Goal: Contribute content: Contribute content

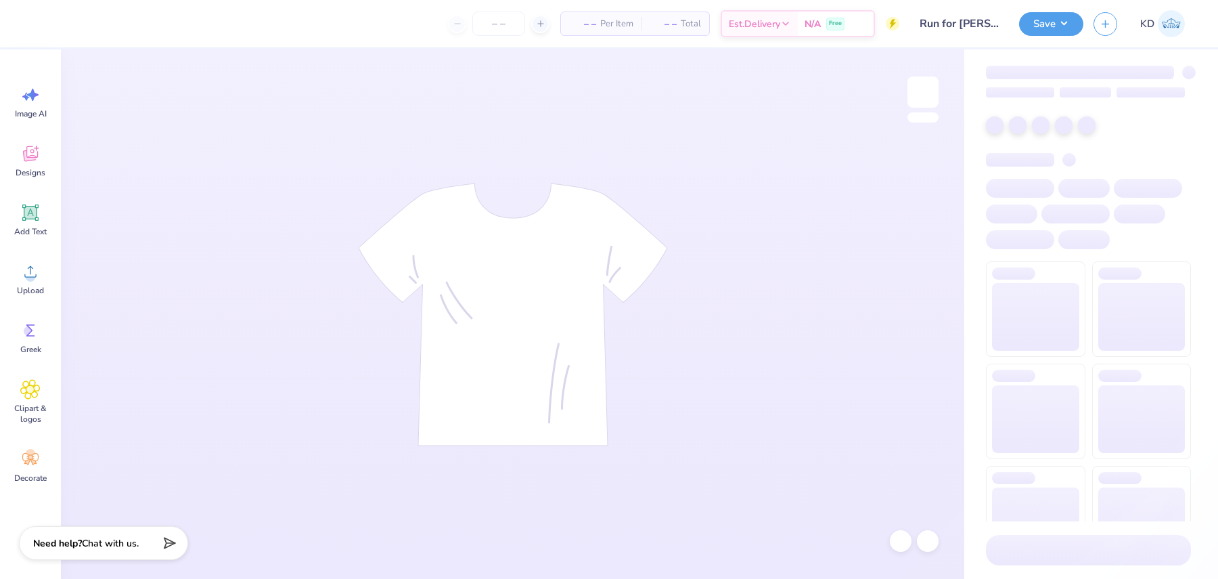
type input "Run for [PERSON_NAME]"
type input "50"
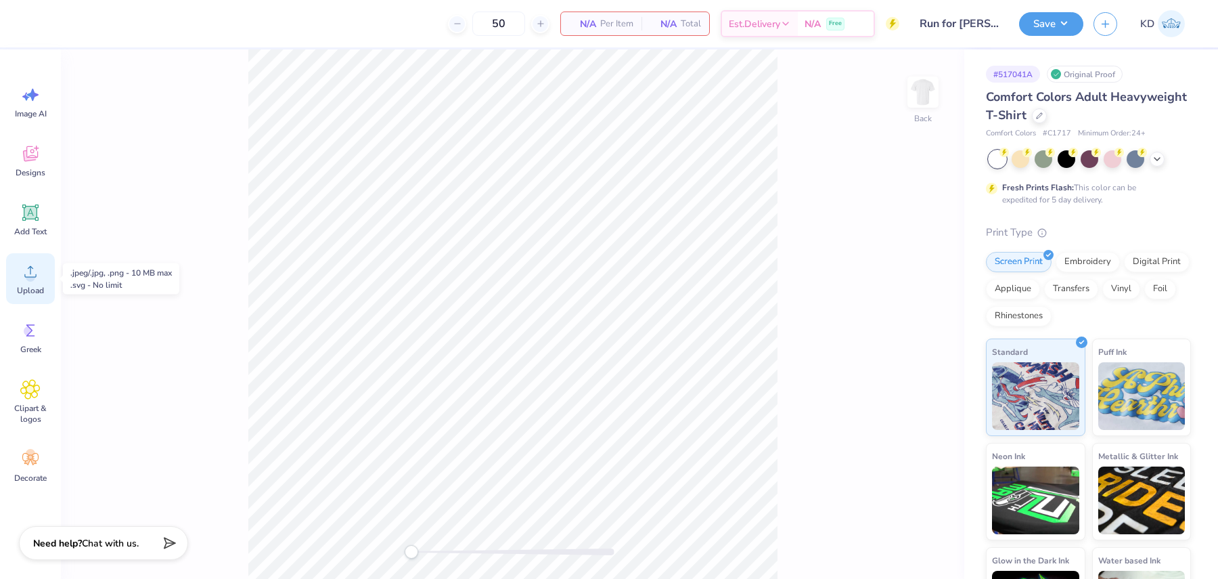
click at [27, 286] on span "Upload" at bounding box center [30, 290] width 27 height 11
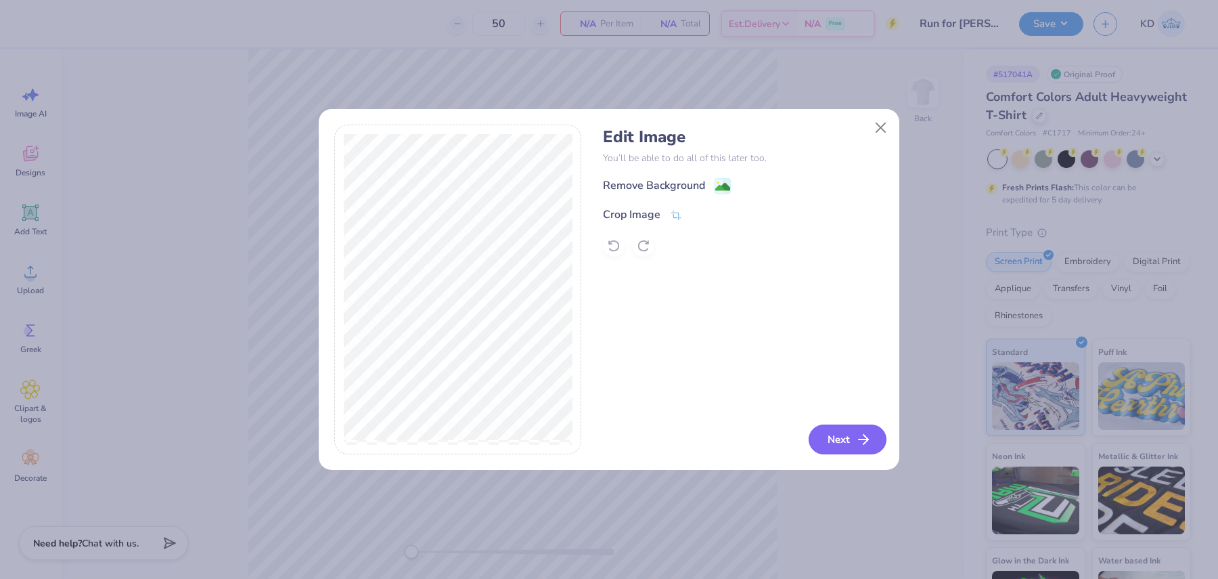
click at [848, 442] on button "Next" at bounding box center [848, 439] width 78 height 30
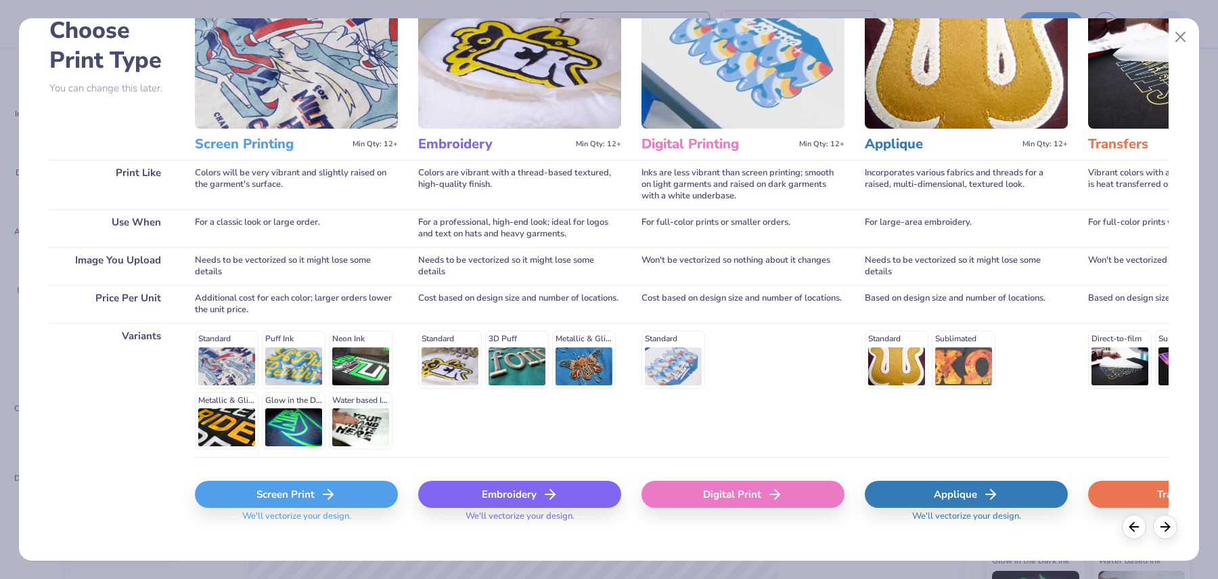
scroll to position [95, 0]
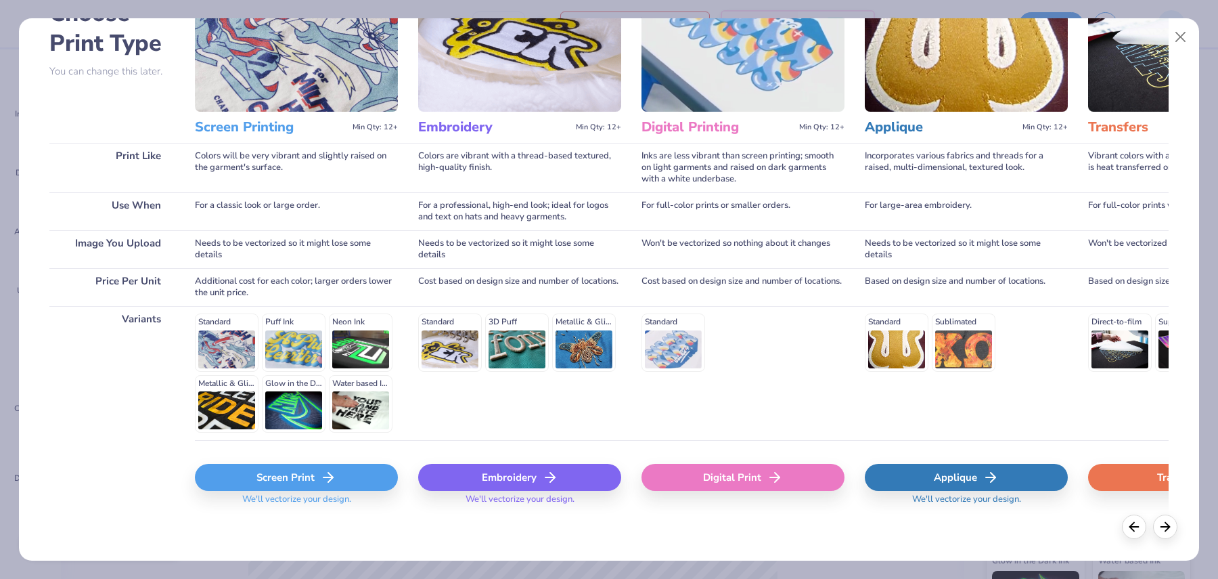
click at [707, 474] on div "Digital Print" at bounding box center [743, 477] width 203 height 27
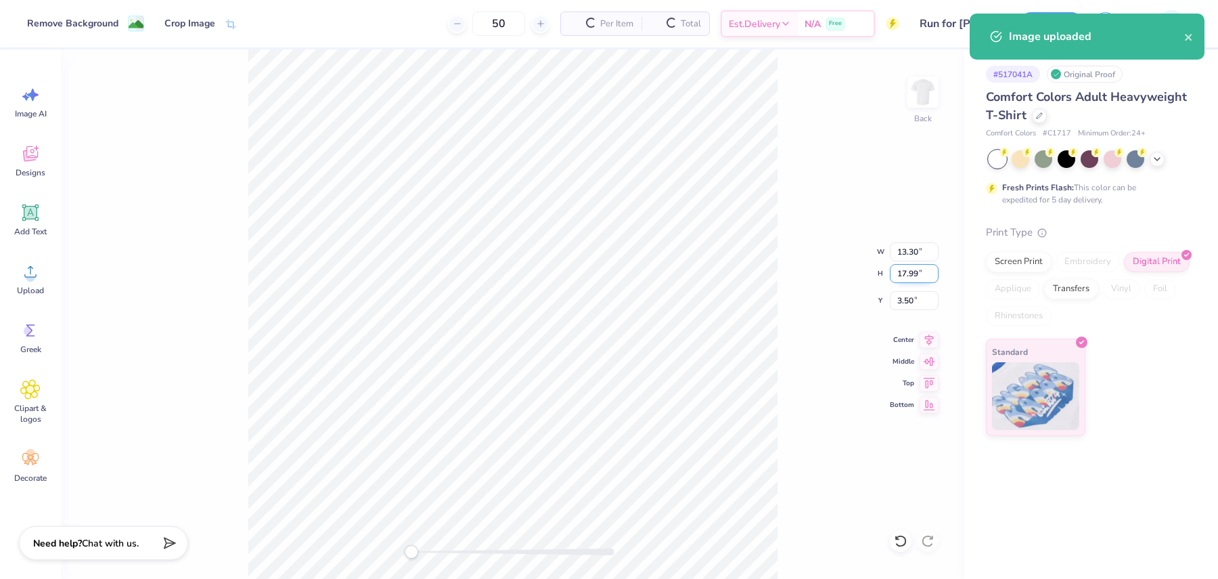
click at [904, 269] on input "17.99" at bounding box center [914, 273] width 49 height 19
type input "4"
type input "2.96"
type input "4.00"
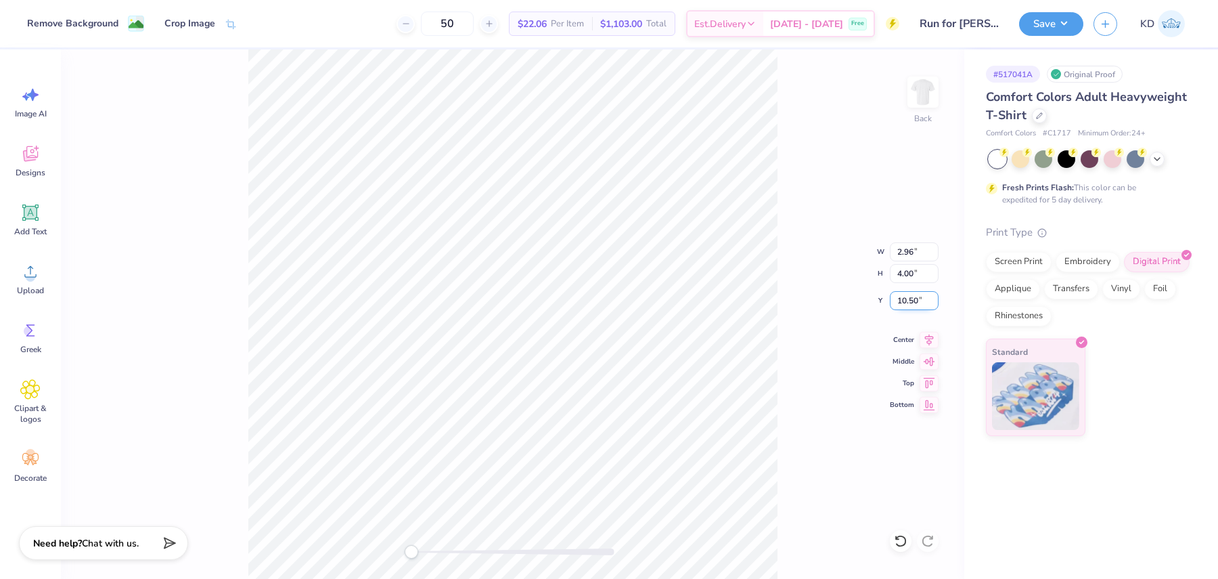
click at [903, 296] on input "10.50" at bounding box center [914, 300] width 49 height 19
type input "3"
click at [924, 97] on img at bounding box center [923, 92] width 54 height 54
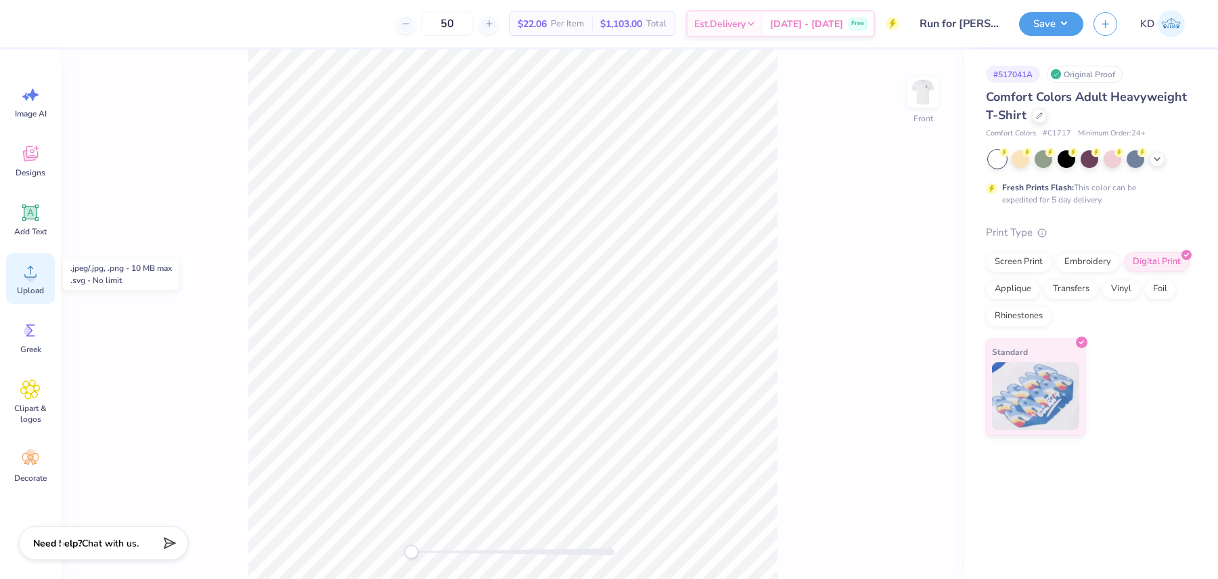
click at [34, 276] on icon at bounding box center [30, 272] width 12 height 12
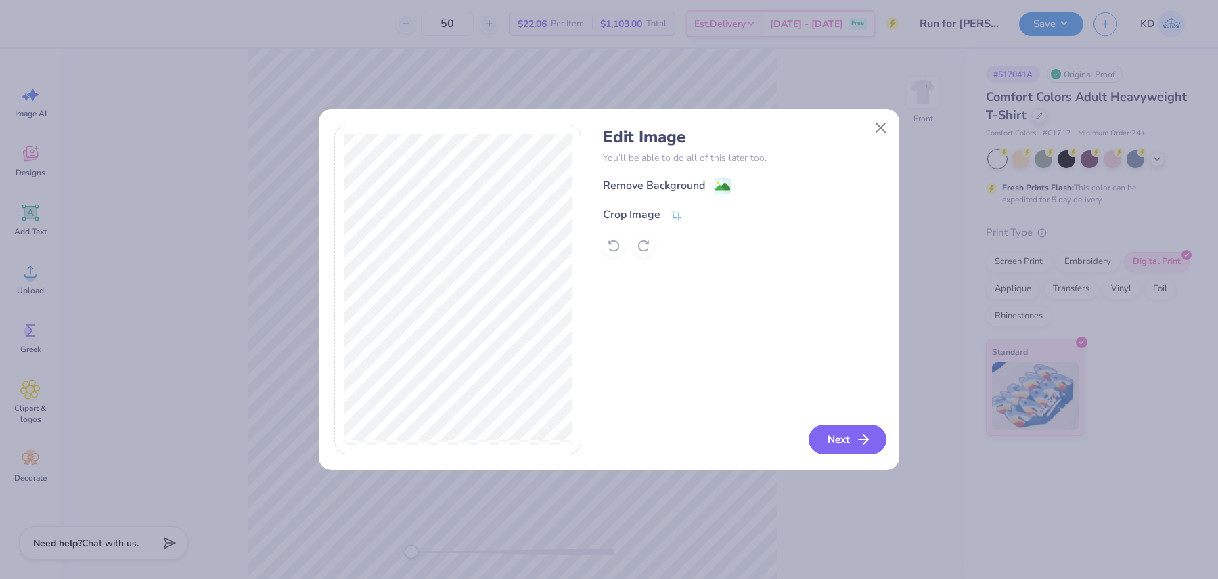
click at [847, 432] on button "Next" at bounding box center [848, 439] width 78 height 30
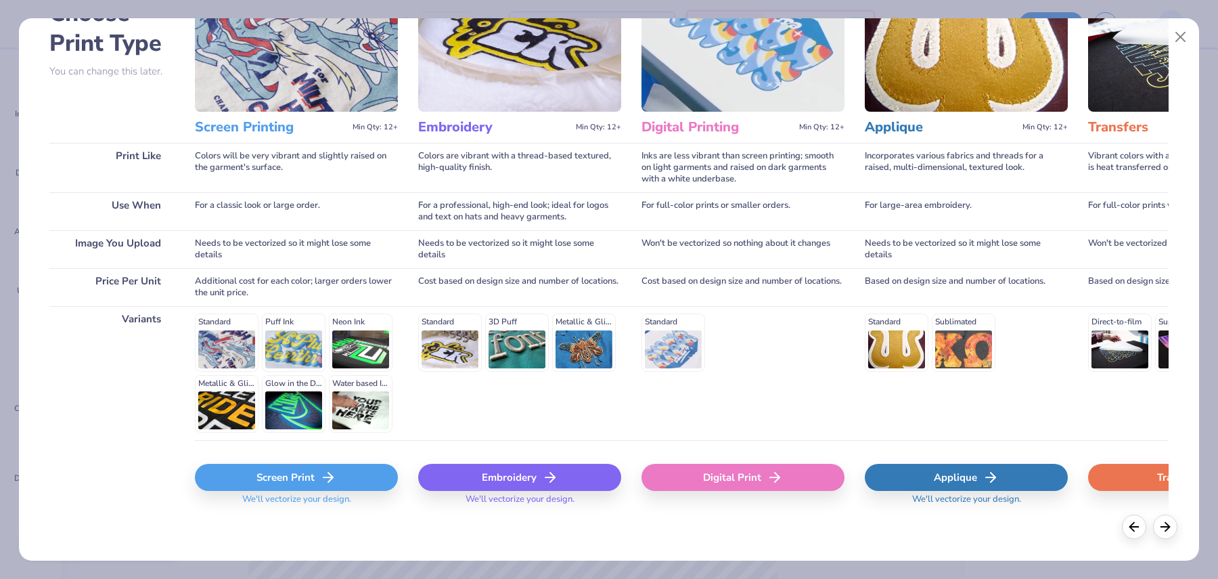
click at [738, 473] on div "Digital Print" at bounding box center [743, 477] width 203 height 27
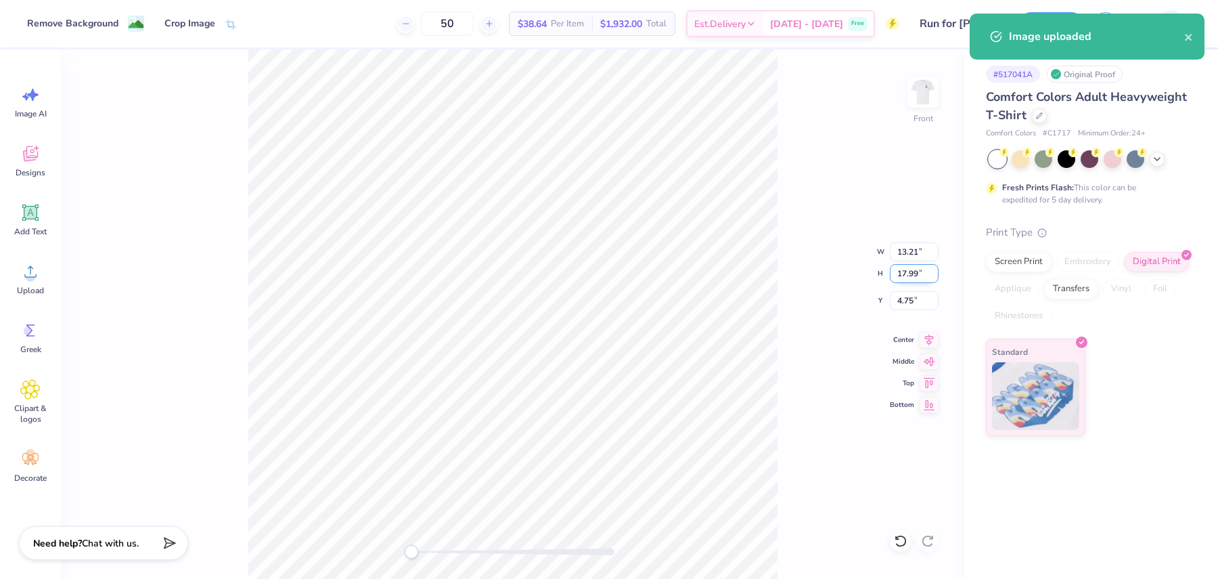
click at [910, 271] on input "17.99" at bounding box center [914, 273] width 49 height 19
type input "15"
type input "11.01"
type input "15.00"
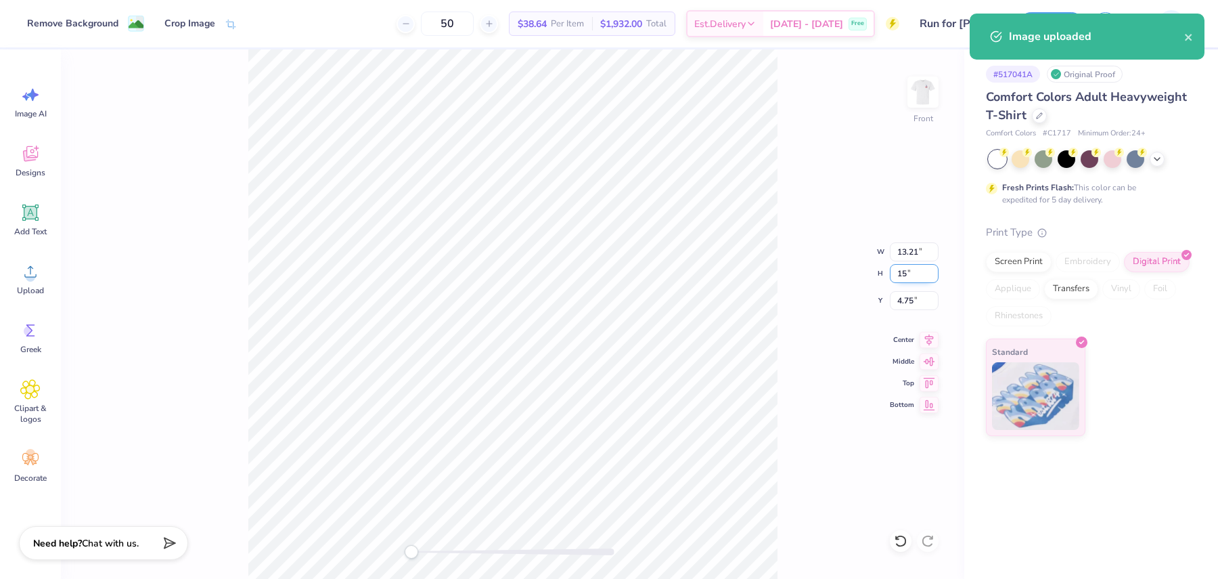
type input "6.25"
click at [910, 271] on input "15.00" at bounding box center [914, 273] width 49 height 19
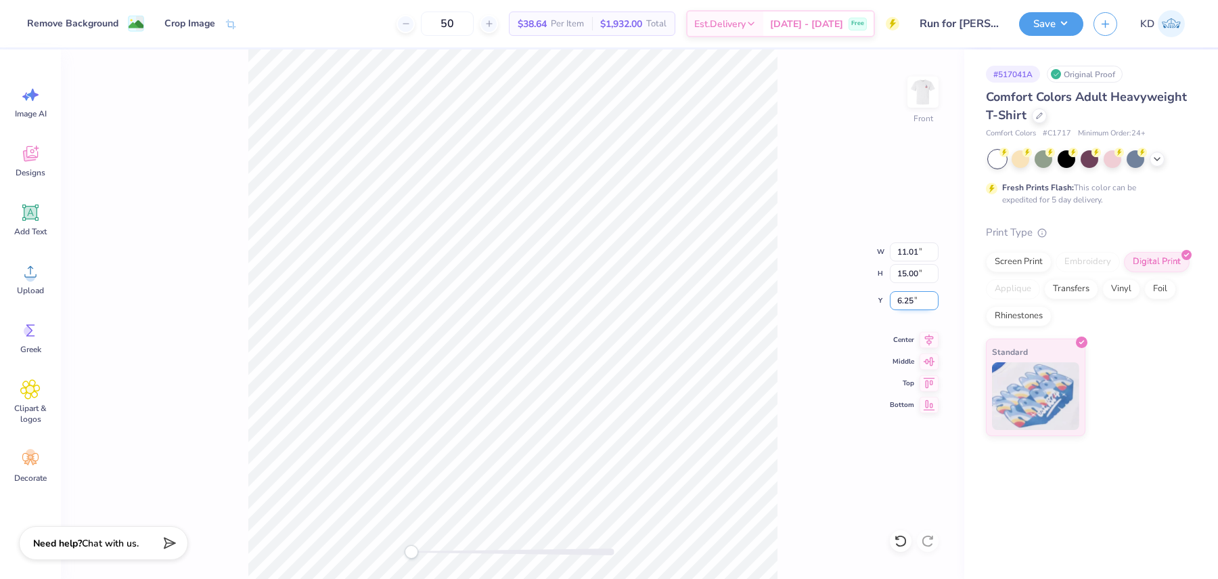
click at [908, 297] on input "6.25" at bounding box center [914, 300] width 49 height 19
click at [914, 272] on input "15.00" at bounding box center [914, 273] width 49 height 19
type input "16.00"
type input "11.74"
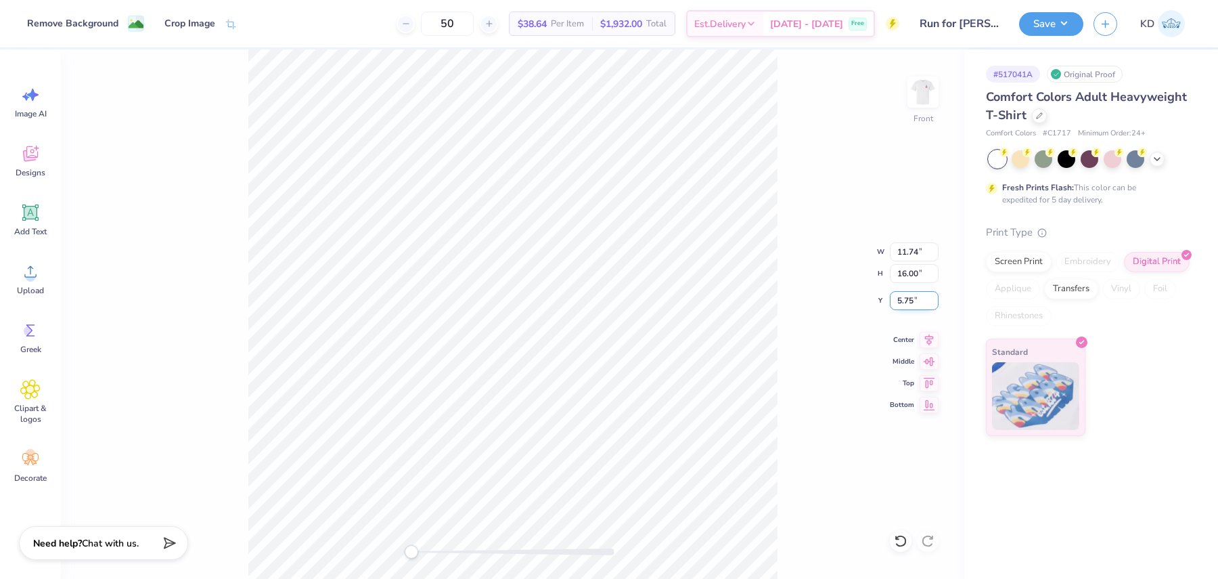
click at [909, 294] on input "5.75" at bounding box center [914, 300] width 49 height 19
type input "3"
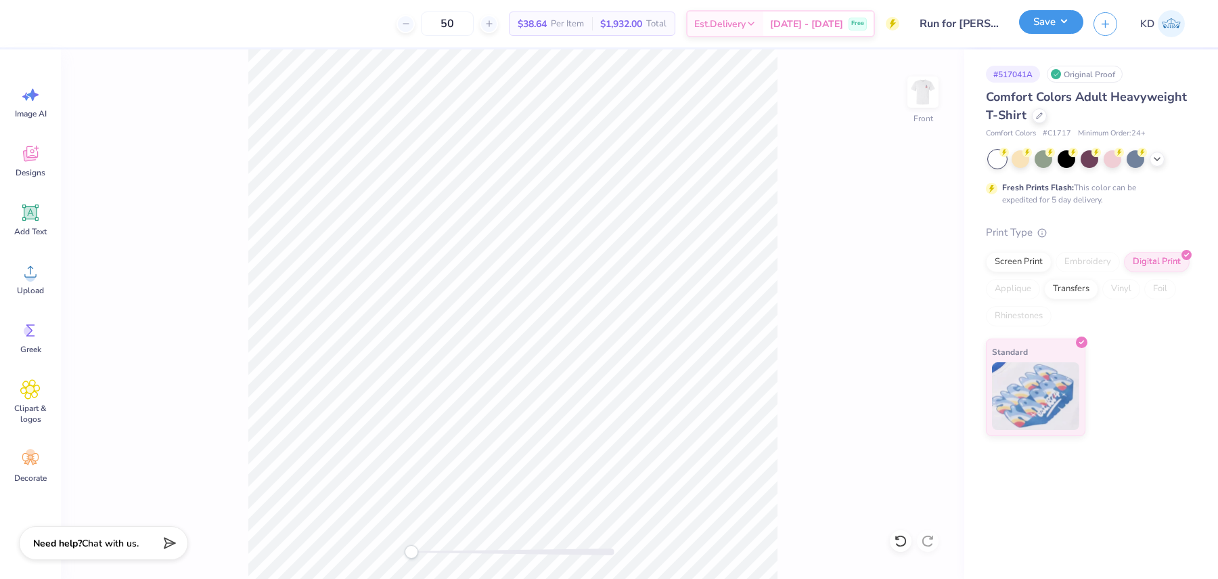
click at [1050, 20] on button "Save" at bounding box center [1051, 22] width 64 height 24
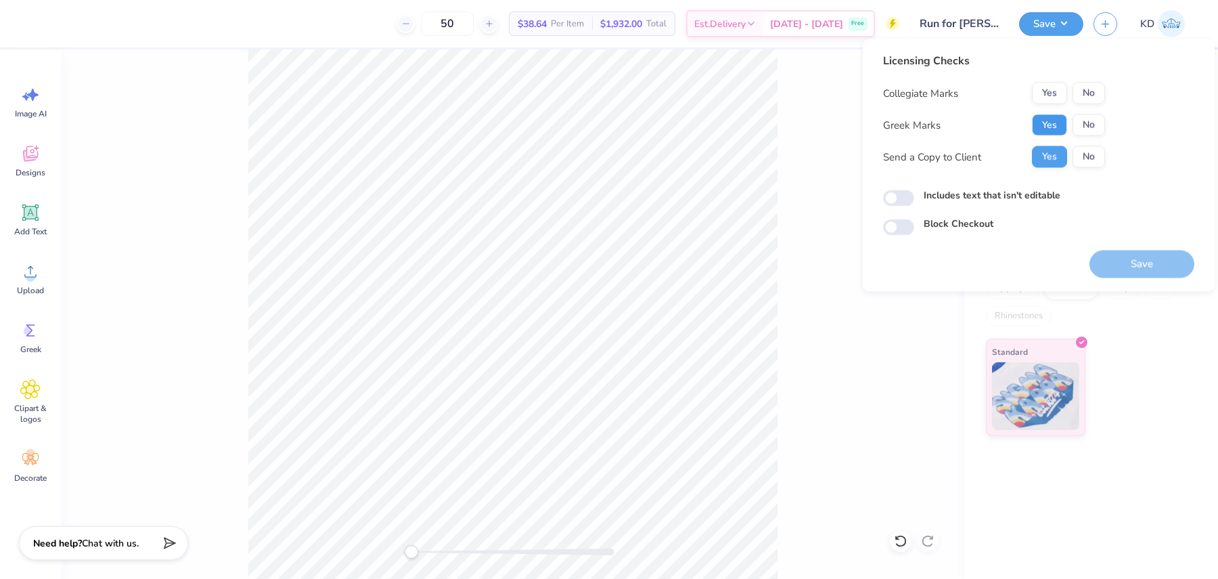
click at [1052, 125] on button "Yes" at bounding box center [1049, 125] width 35 height 22
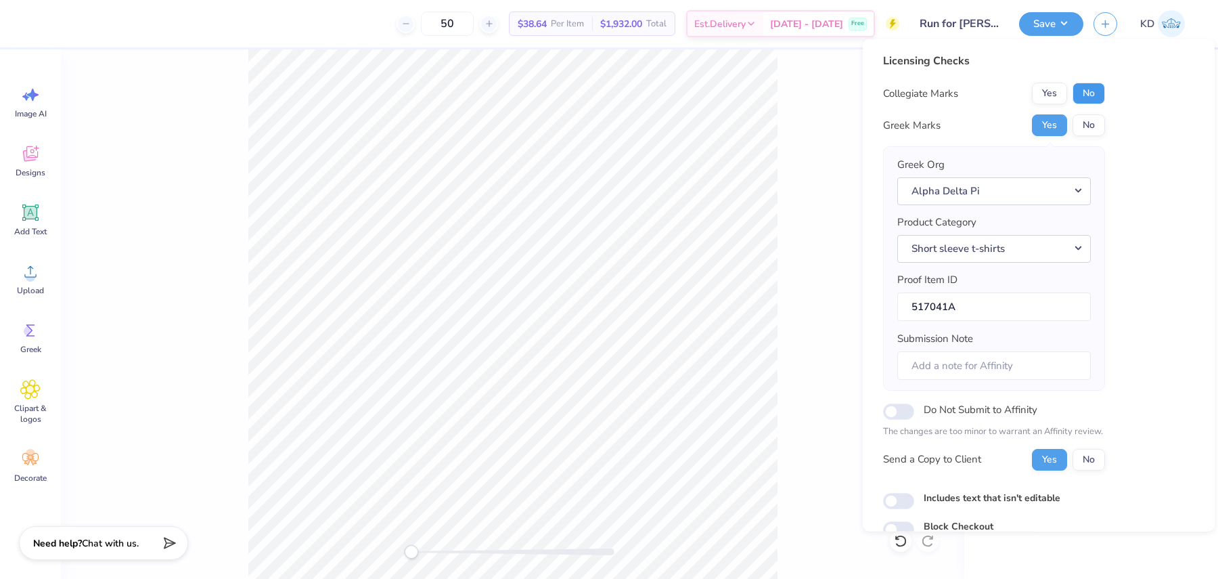
click at [1093, 85] on button "No" at bounding box center [1089, 94] width 32 height 22
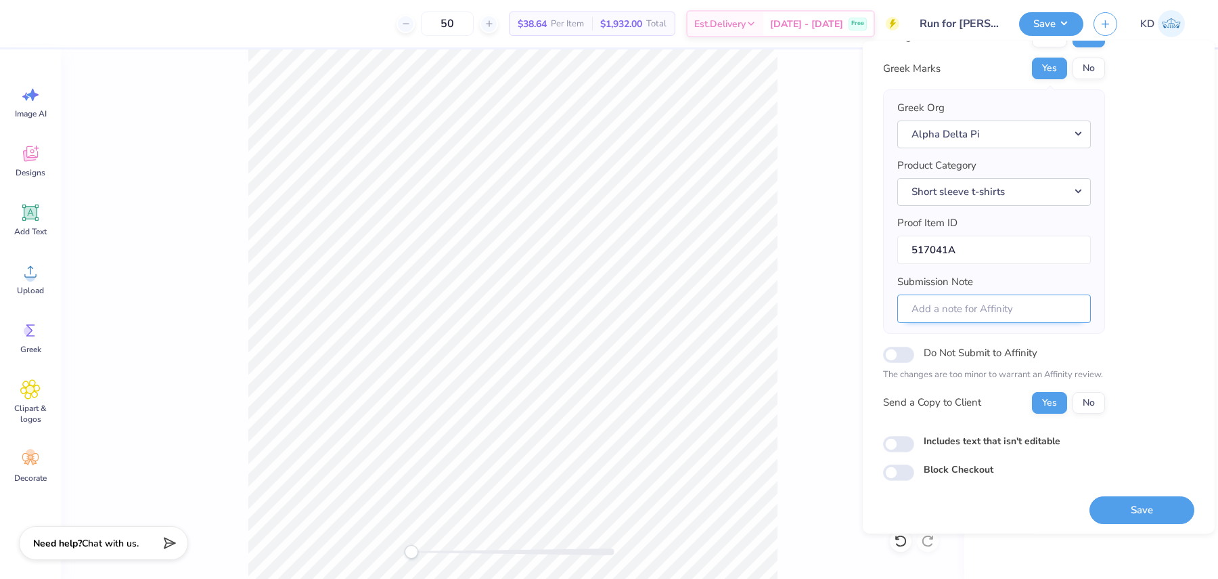
click at [974, 307] on input "Submission Note" at bounding box center [994, 308] width 194 height 29
